Goal: Check status: Check status

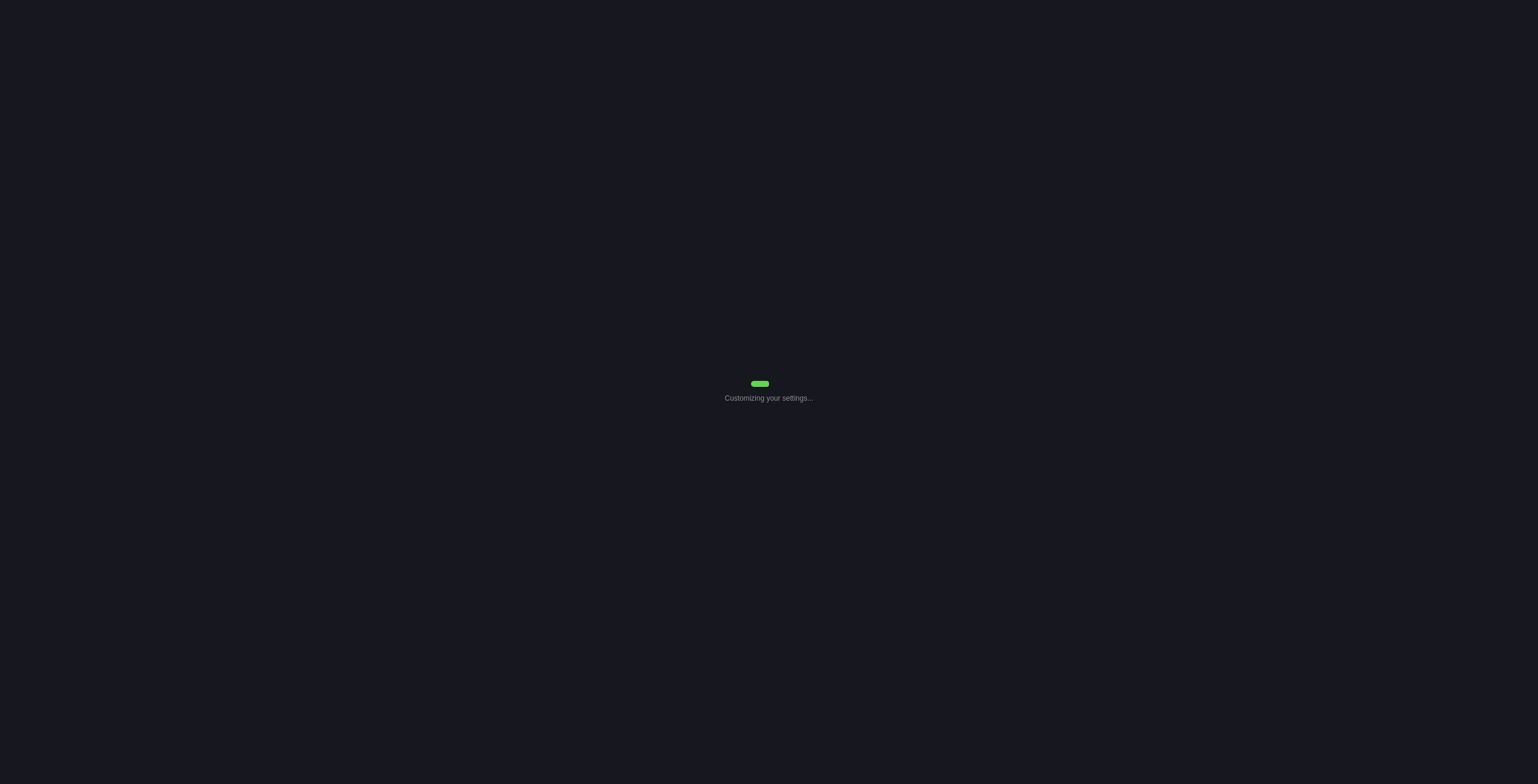
select select "7"
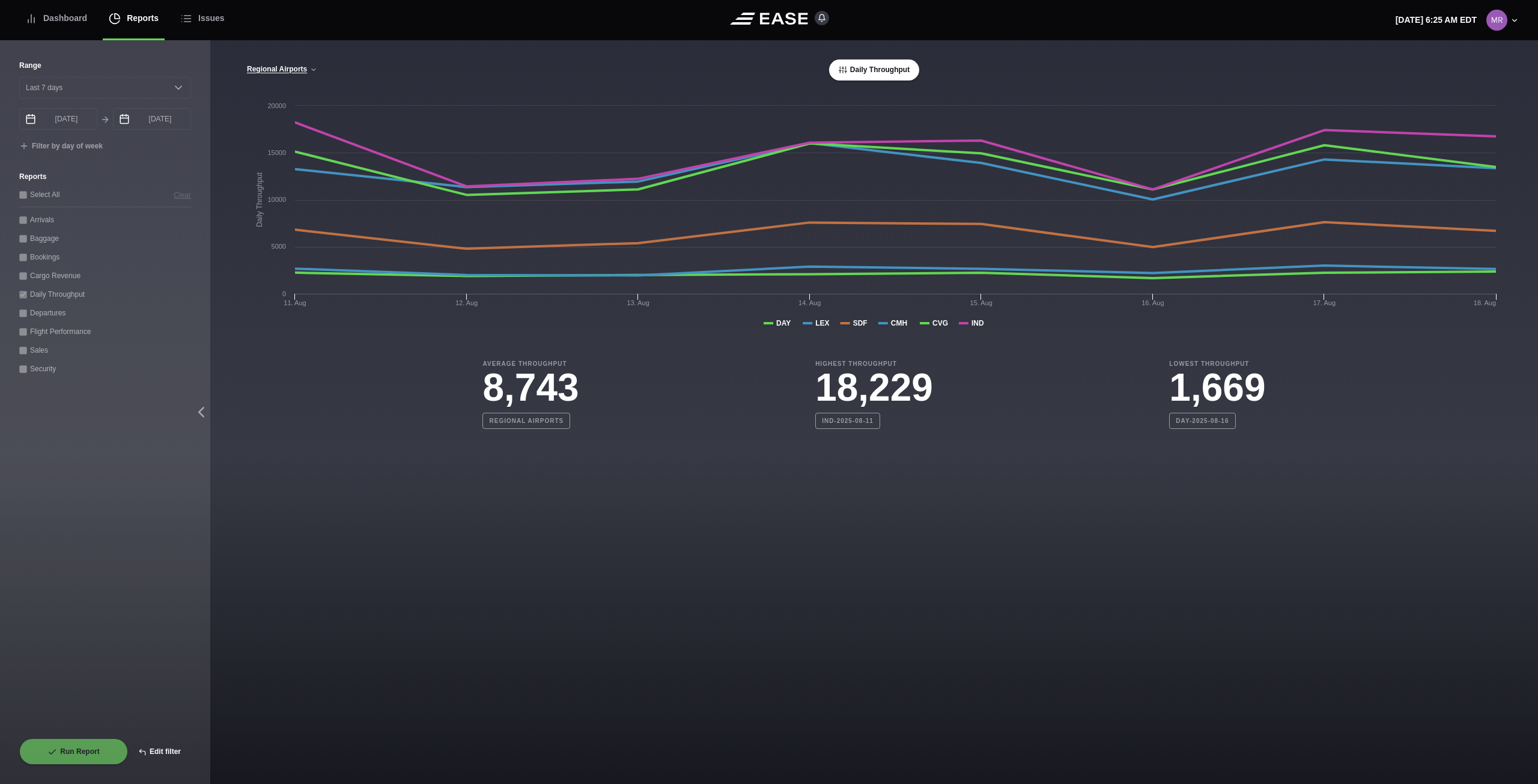
click at [160, 750] on button "Edit filter" at bounding box center [160, 751] width 63 height 27
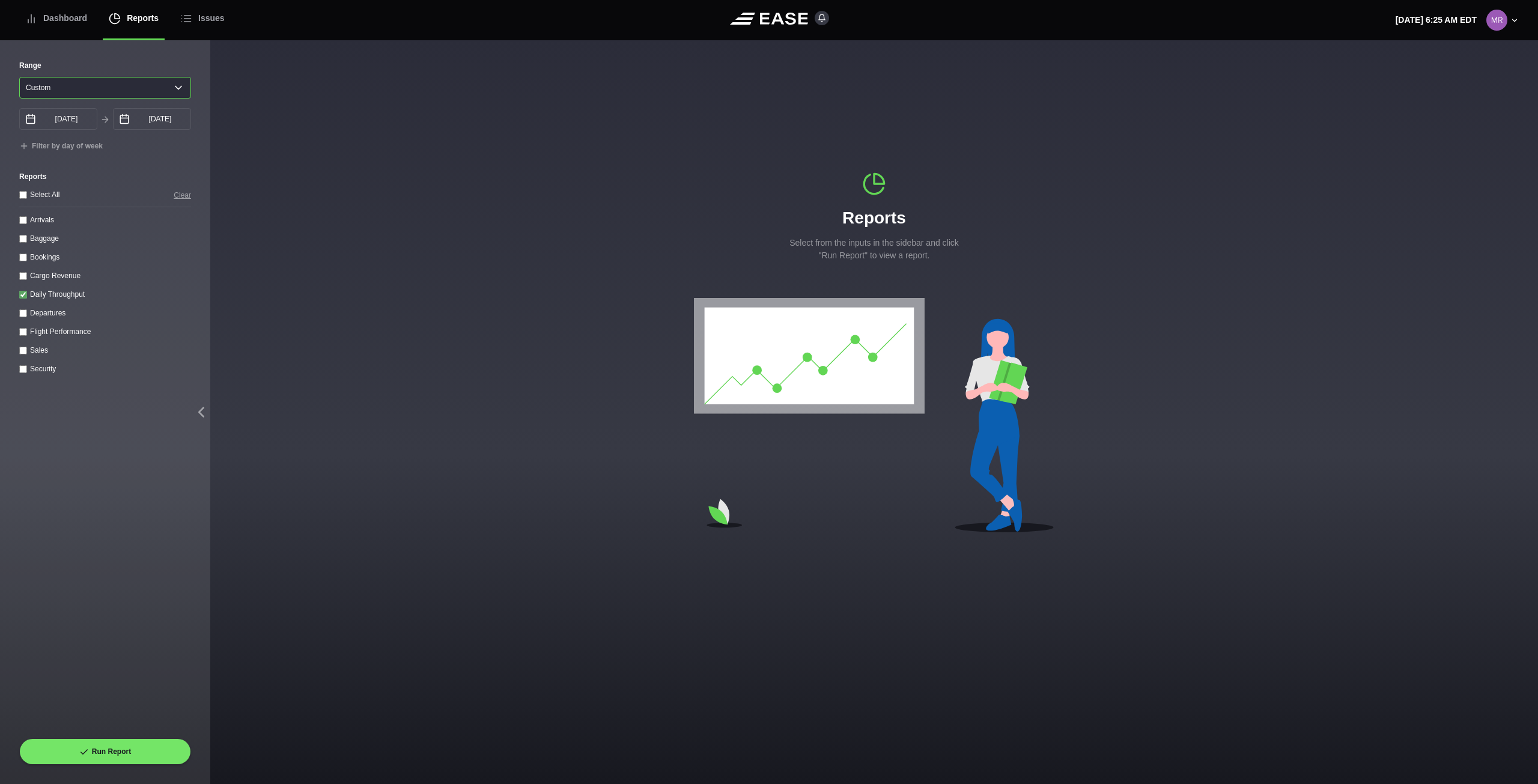
click at [166, 92] on select "Yesterday Last 7 days Last 14 days Last 30 days Last 6 weeks Custom" at bounding box center [105, 87] width 172 height 22
select select "7"
click at [19, 77] on select "Yesterday Last 7 days Last 14 days Last 30 days Last 6 weeks Custom" at bounding box center [105, 87] width 172 height 22
type input "08/13/2025"
type input "08/20/2025"
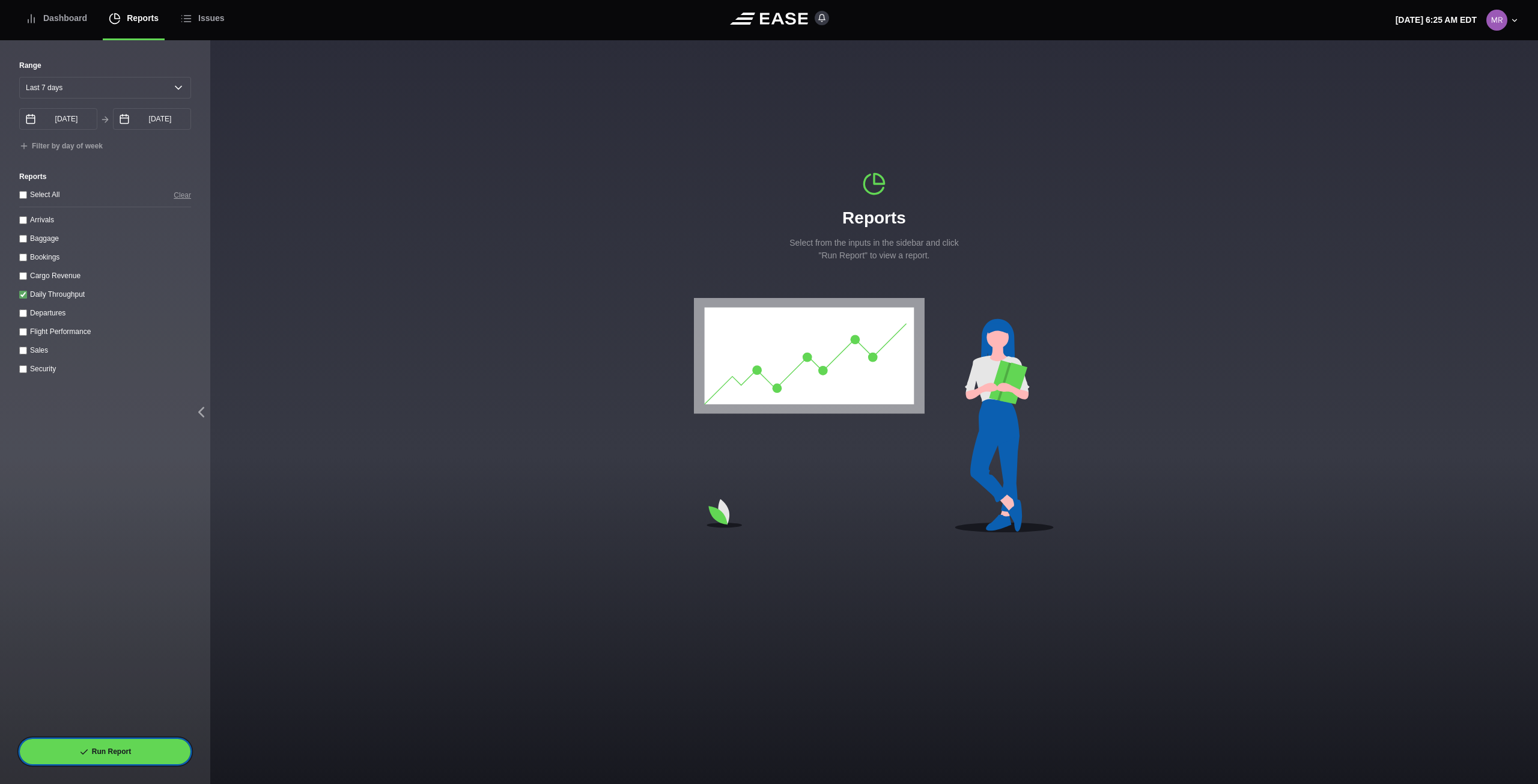
click at [147, 744] on button "Run Report" at bounding box center [105, 751] width 172 height 27
select select "7"
